Goal: Contribute content: Contribute content

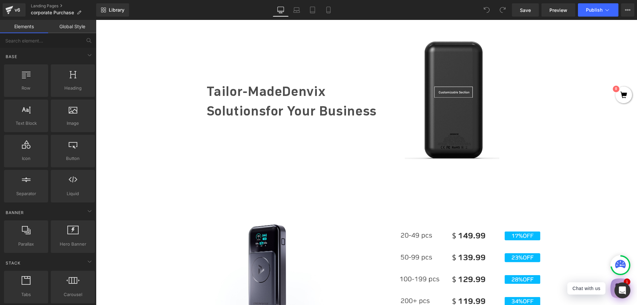
scroll to position [365, 0]
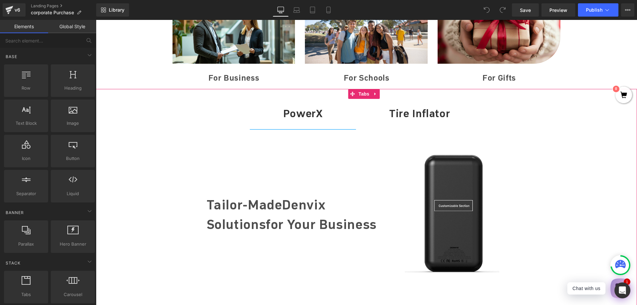
click at [394, 122] on span "Tire Inflator Text Block" at bounding box center [419, 114] width 127 height 30
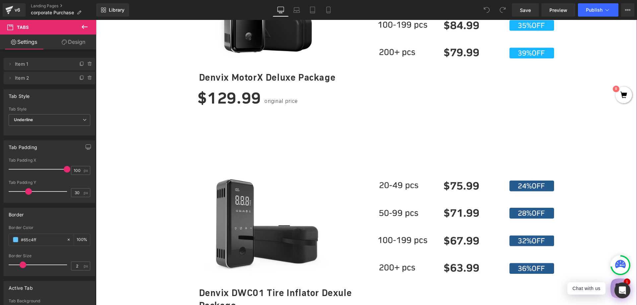
scroll to position [829, 0]
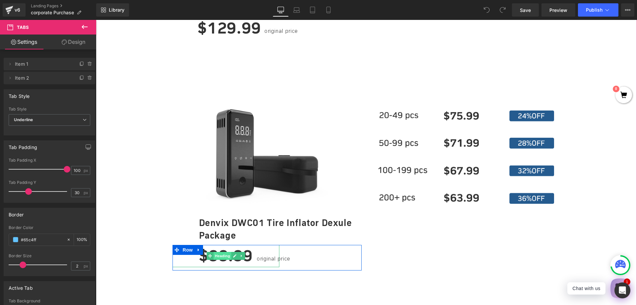
click at [223, 255] on span "Heading" at bounding box center [222, 256] width 18 height 8
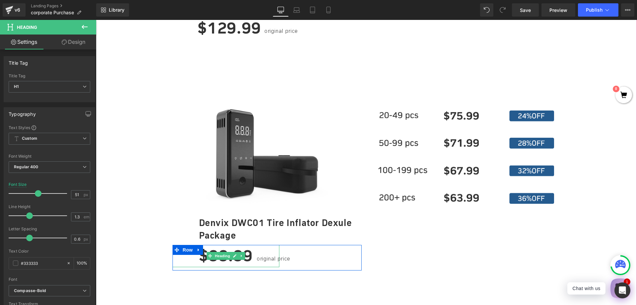
click at [256, 251] on h1 "$99.99" at bounding box center [226, 256] width 107 height 22
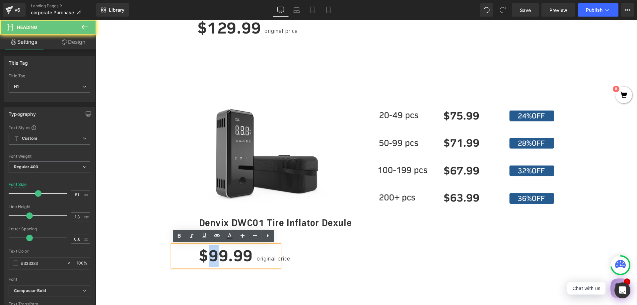
drag, startPoint x: 215, startPoint y: 259, endPoint x: 209, endPoint y: 259, distance: 6.0
click at [209, 259] on h1 "$99.99" at bounding box center [226, 256] width 107 height 22
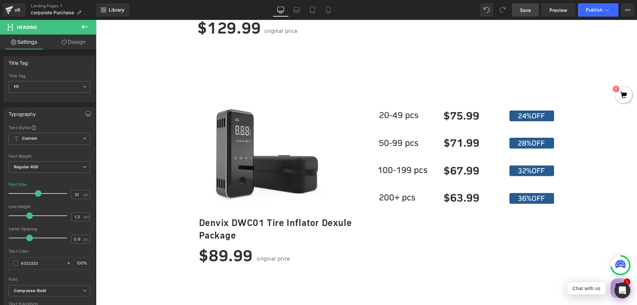
click at [525, 8] on span "Save" at bounding box center [525, 10] width 11 height 7
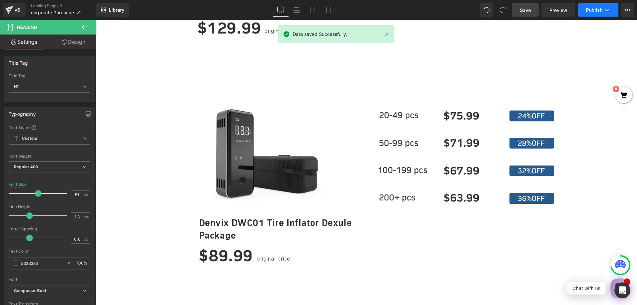
click at [590, 11] on span "Publish" at bounding box center [594, 9] width 17 height 5
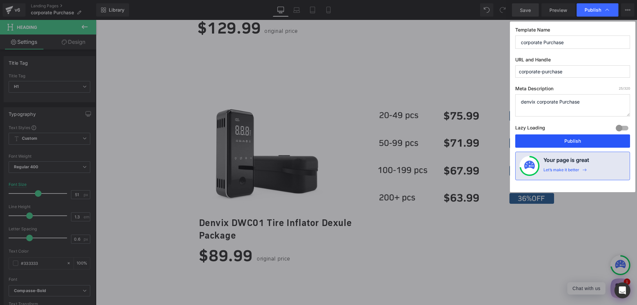
click at [564, 144] on button "Publish" at bounding box center [572, 140] width 115 height 13
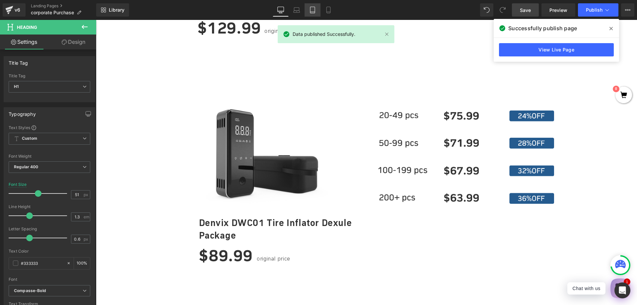
click at [310, 10] on icon at bounding box center [312, 10] width 7 height 7
type input "36"
type input "100"
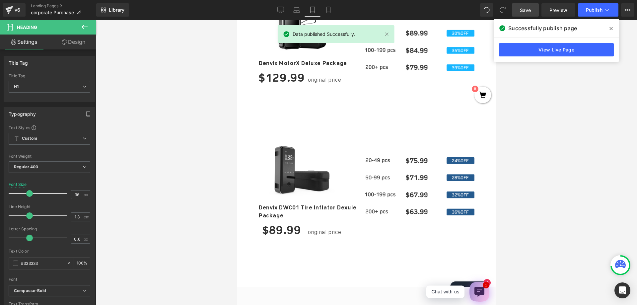
scroll to position [920, 0]
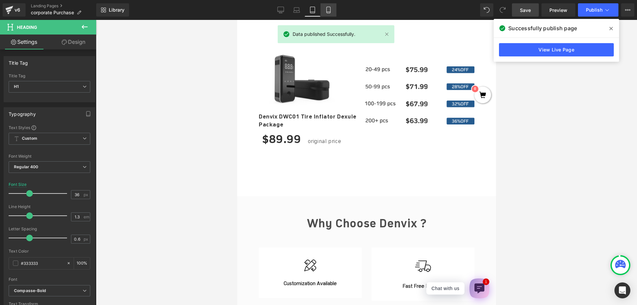
click at [327, 13] on icon at bounding box center [328, 10] width 4 height 6
type input "51"
type input "100"
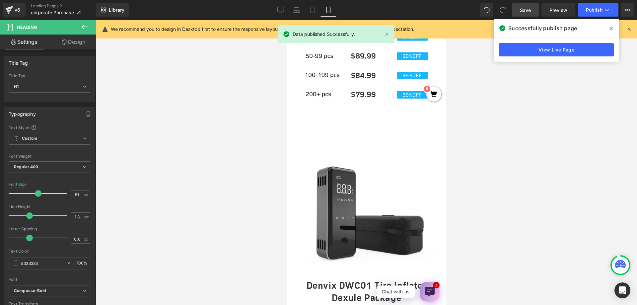
scroll to position [1098, 0]
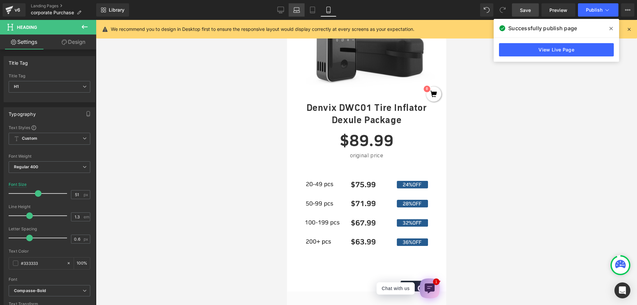
click at [295, 7] on icon at bounding box center [296, 10] width 7 height 7
type input "41"
type input "100"
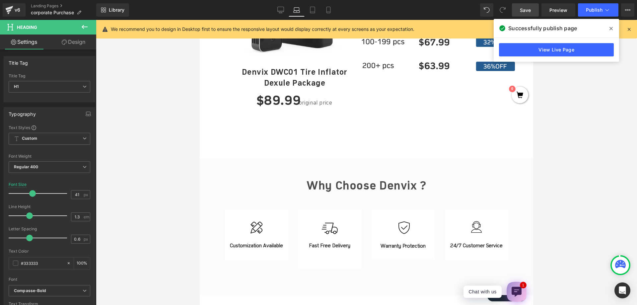
scroll to position [869, 0]
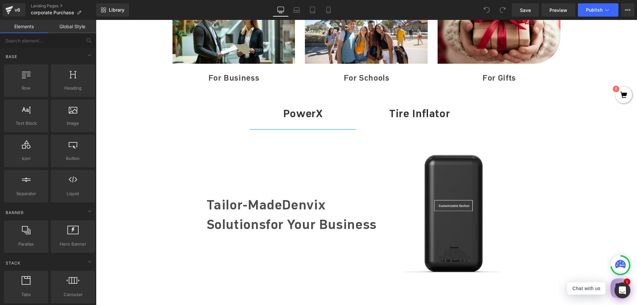
scroll to position [299, 0]
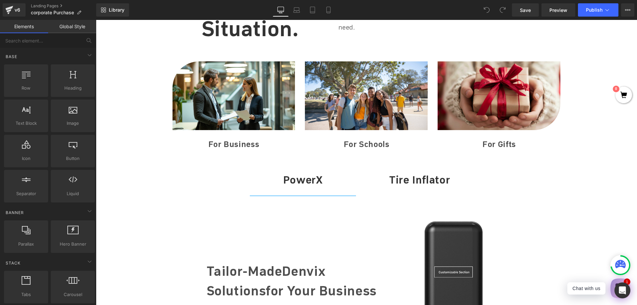
click at [400, 179] on div "Tire Inflator" at bounding box center [419, 180] width 61 height 10
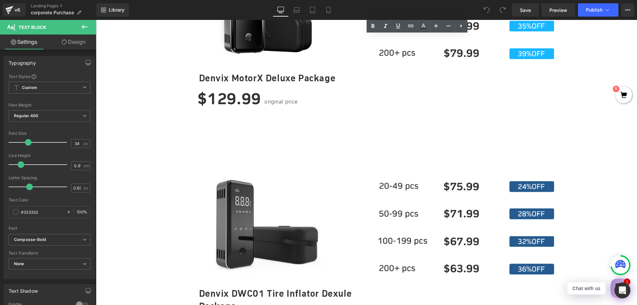
scroll to position [763, 0]
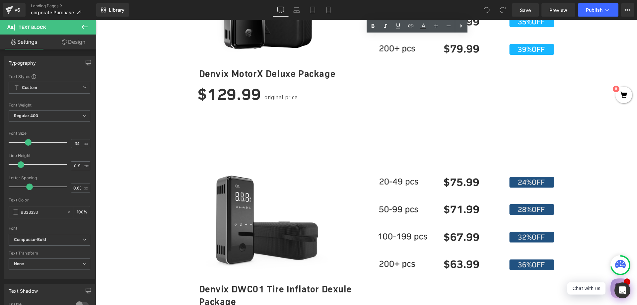
click at [446, 221] on img at bounding box center [466, 223] width 176 height 93
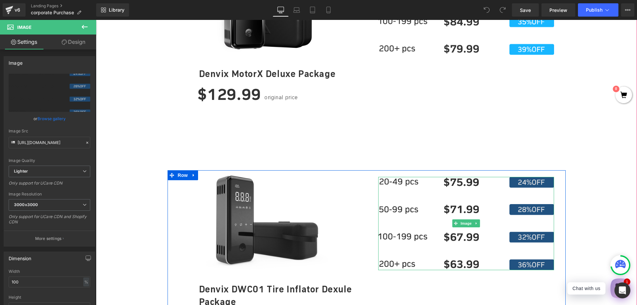
click at [425, 222] on img at bounding box center [466, 223] width 176 height 93
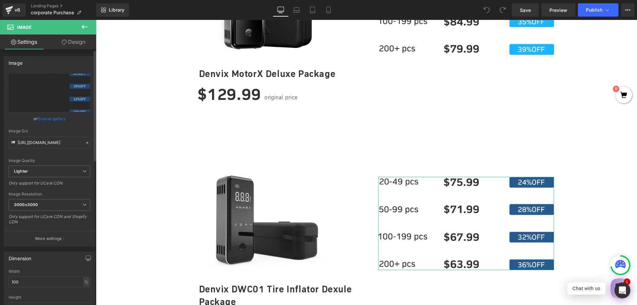
click at [50, 118] on link "Browse gallery" at bounding box center [51, 119] width 28 height 12
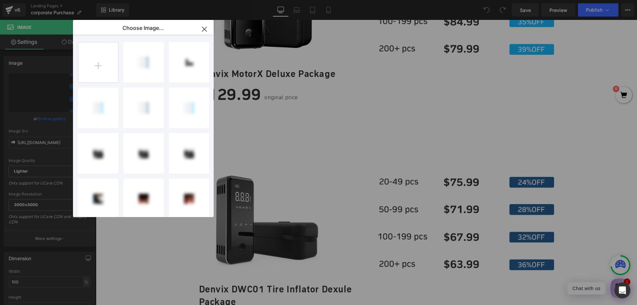
drag, startPoint x: 205, startPoint y: 29, endPoint x: 30, endPoint y: 51, distance: 175.9
click at [205, 29] on icon "button" at bounding box center [204, 29] width 4 height 4
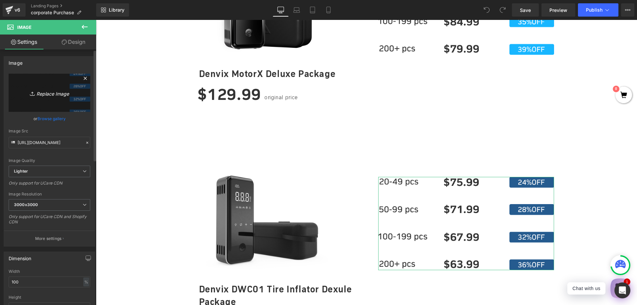
click at [41, 97] on link "Replace Image" at bounding box center [50, 93] width 82 height 38
type input "C:\fakepath\组 2.png.jpg"
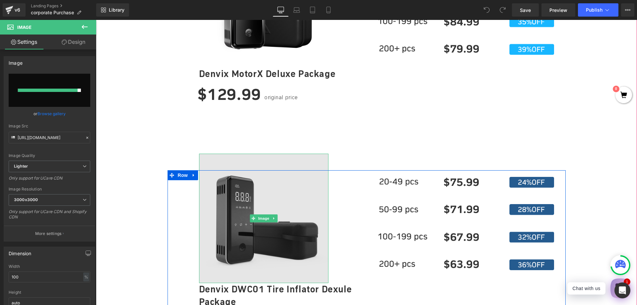
type input "https://ucarecdn.com/642d04cb-9c10-4f72-b94f-75544ae2294e/-/format/auto/-/previ…"
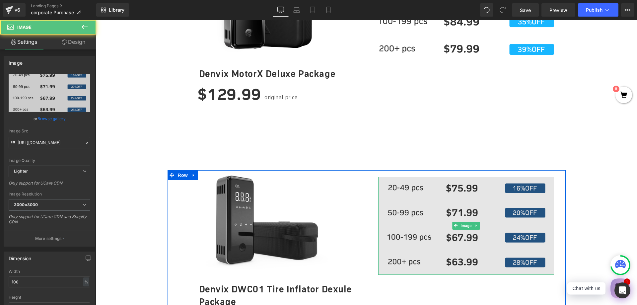
click at [471, 203] on img at bounding box center [466, 226] width 176 height 98
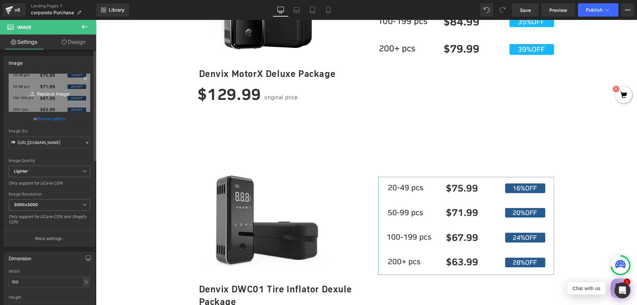
click at [43, 97] on icon "Replace Image" at bounding box center [49, 93] width 53 height 8
type input "C:\fakepath\组 1.png"
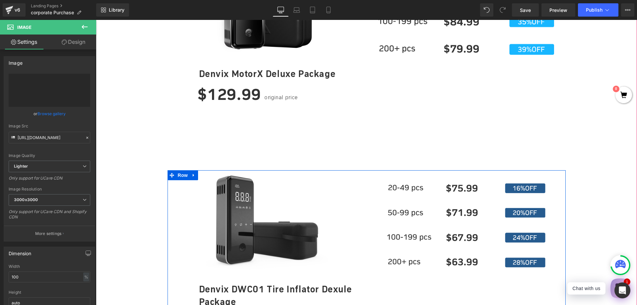
type input "https://ucarecdn.com/c0702400-66cd-4ad0-b223-a745ad7a9984/-/format/auto/-/previ…"
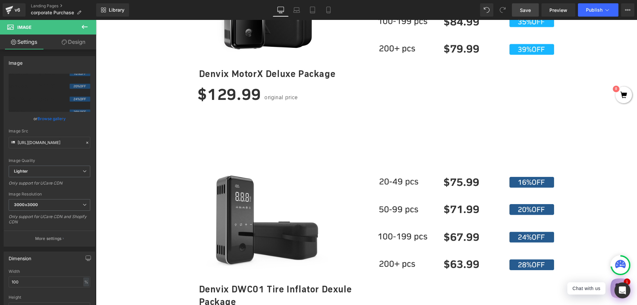
click at [530, 10] on span "Save" at bounding box center [525, 10] width 11 height 7
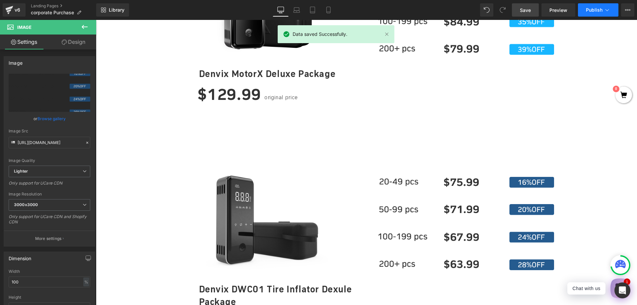
click at [594, 10] on span "Publish" at bounding box center [594, 9] width 17 height 5
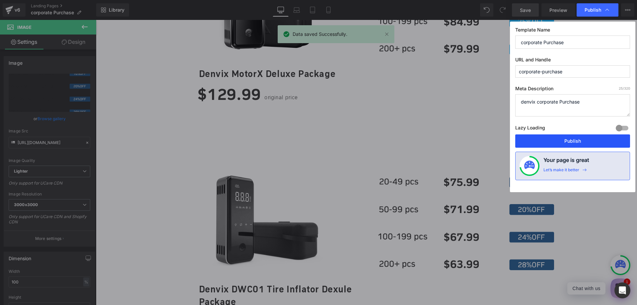
click at [576, 143] on button "Publish" at bounding box center [572, 140] width 115 height 13
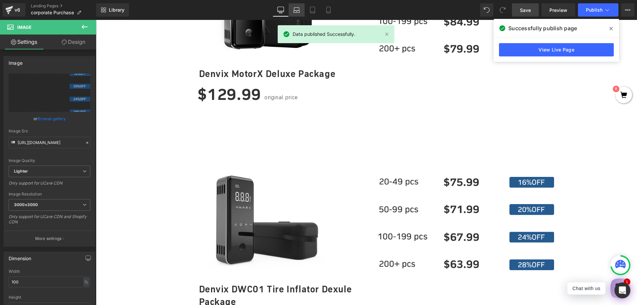
click at [296, 9] on icon at bounding box center [296, 10] width 7 height 7
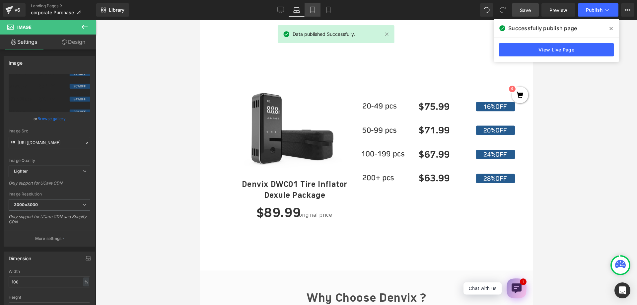
click at [314, 13] on link "Tablet" at bounding box center [313, 9] width 16 height 13
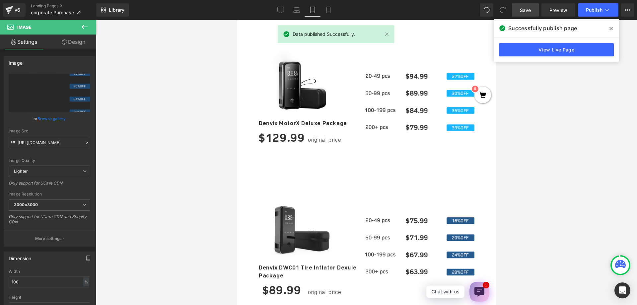
scroll to position [857, 0]
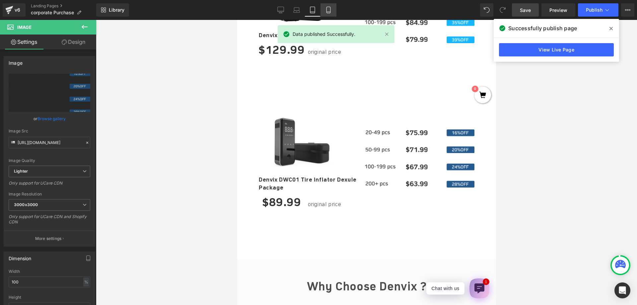
click at [328, 13] on link "Mobile" at bounding box center [328, 9] width 16 height 13
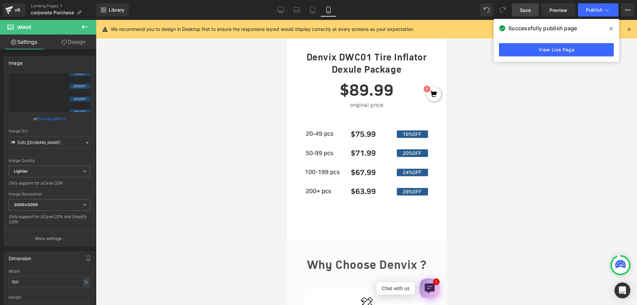
scroll to position [1149, 0]
